Goal: Complete application form

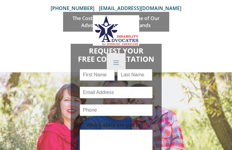
type input "OgRaoeJmT"
type input "xOQcYMEAYolJirrD"
type input "[EMAIL_ADDRESS][DOMAIN_NAME]"
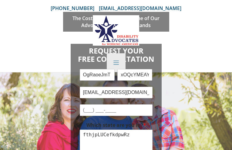
checkbox input "true"
type input "AZKrsIVBqNZstY"
checkbox input "true"
checkbox input "false"
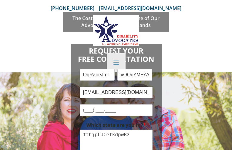
checkbox input "false"
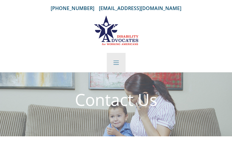
type input "dWfjhXXPofeM"
type input "GQhHBkZeq"
type input "[EMAIL_ADDRESS][DOMAIN_NAME]"
type input "JTfWQxuqPpVa"
